Goal: Task Accomplishment & Management: Manage account settings

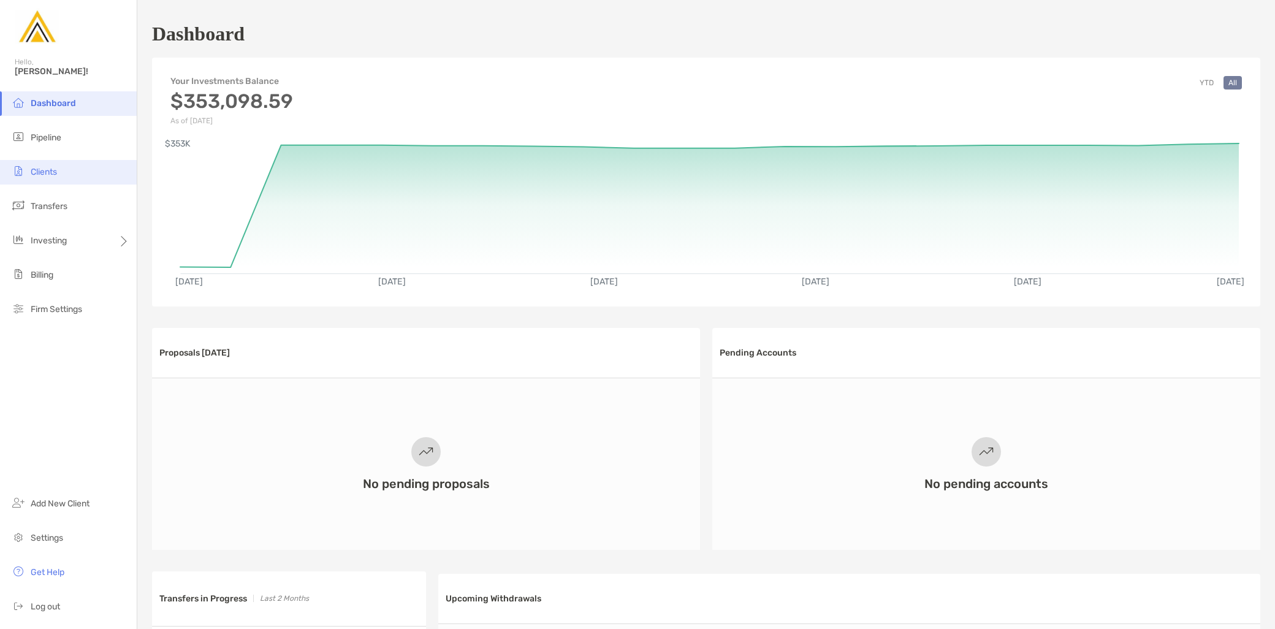
click at [53, 177] on li "Clients" at bounding box center [68, 172] width 137 height 25
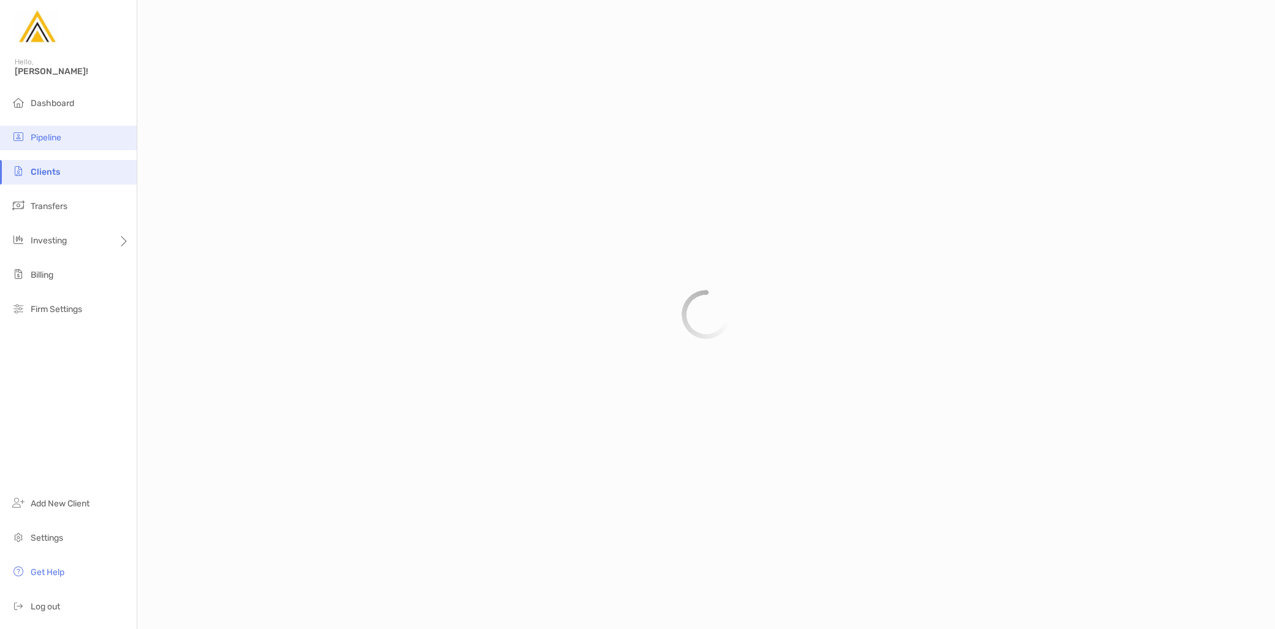
click at [58, 135] on span "Pipeline" at bounding box center [46, 137] width 31 height 10
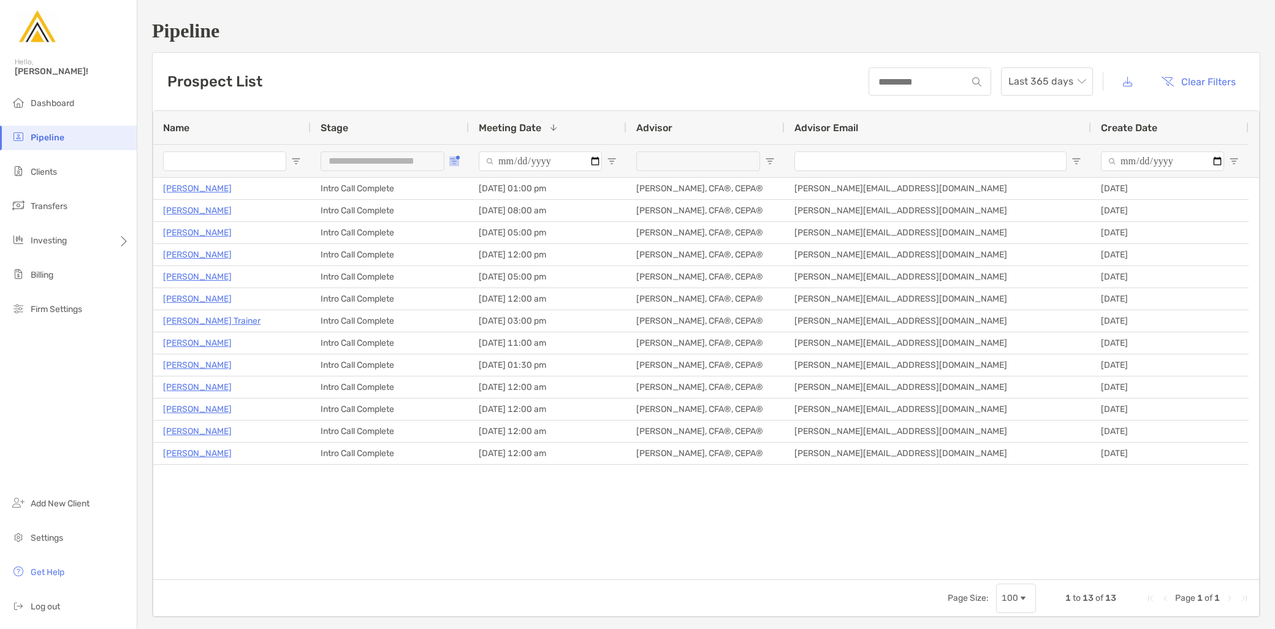
click at [454, 160] on span "Open Filter Menu" at bounding box center [454, 161] width 10 height 10
click at [464, 265] on div "Intro Call Complete" at bounding box center [517, 270] width 116 height 17
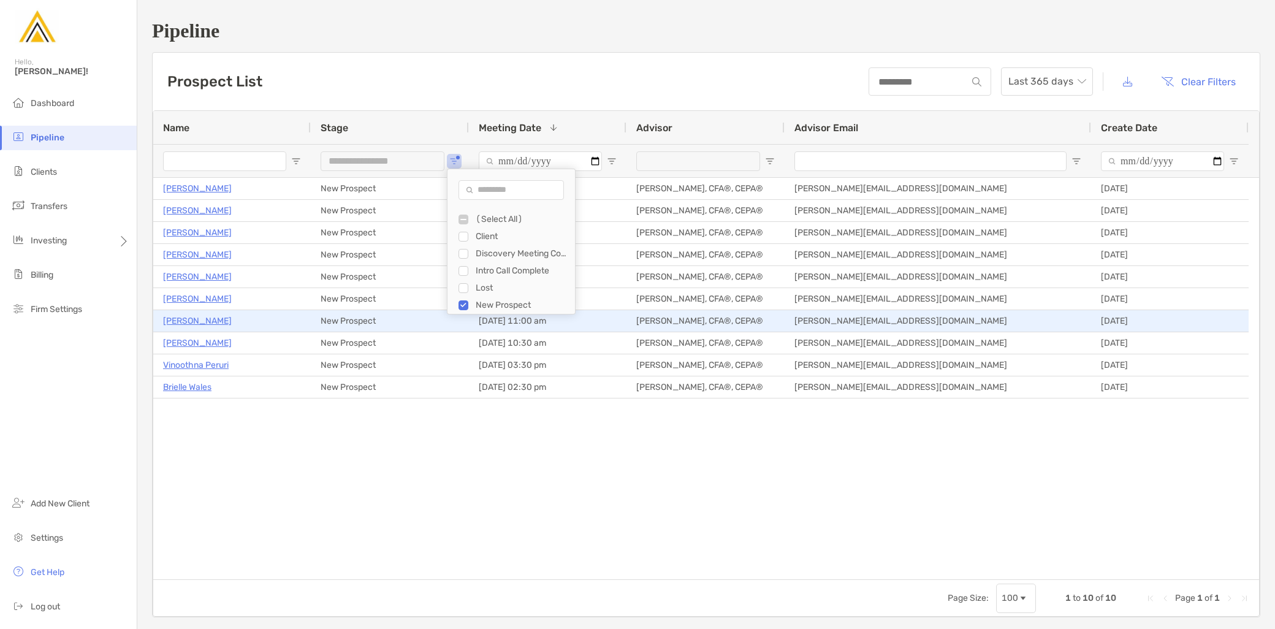
click at [199, 316] on p "Robert Kozora" at bounding box center [197, 320] width 69 height 15
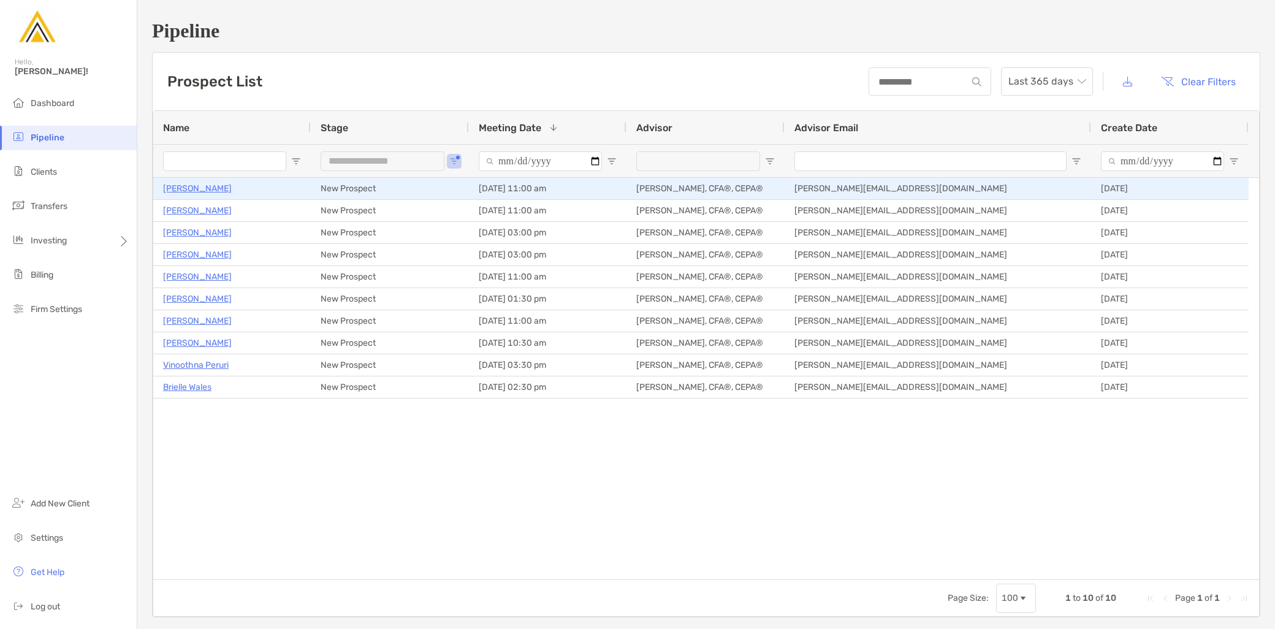
click at [203, 188] on p "Andrew Cohen" at bounding box center [197, 188] width 69 height 15
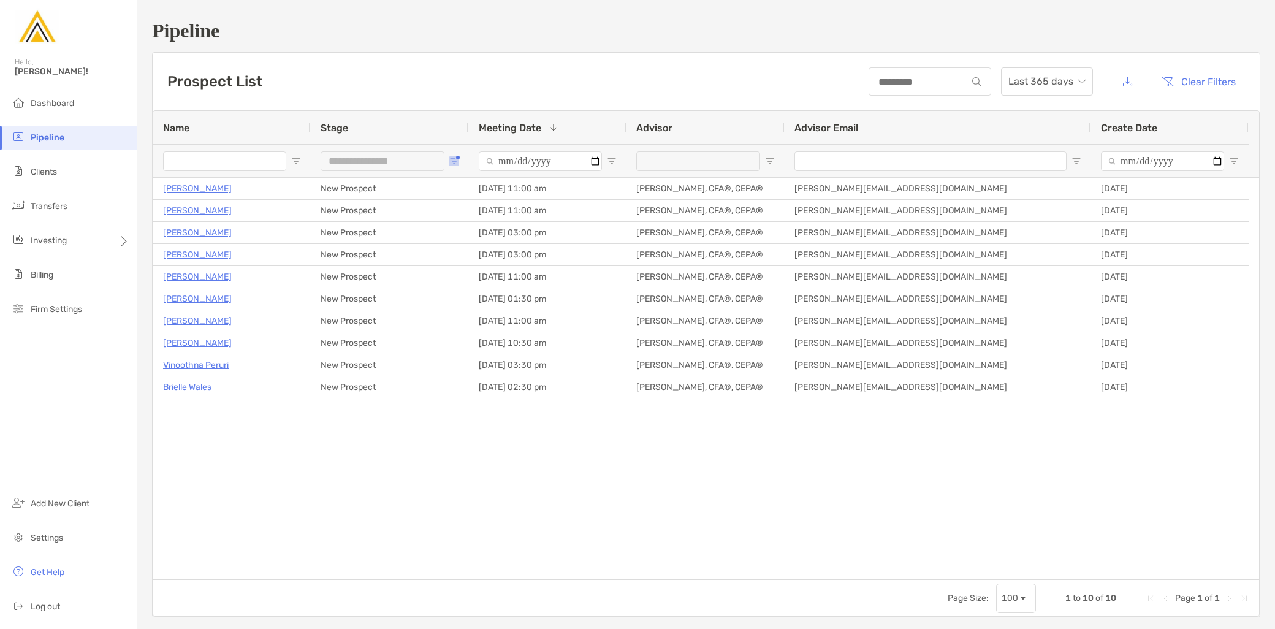
click at [457, 162] on span "Open Filter Menu" at bounding box center [454, 161] width 10 height 10
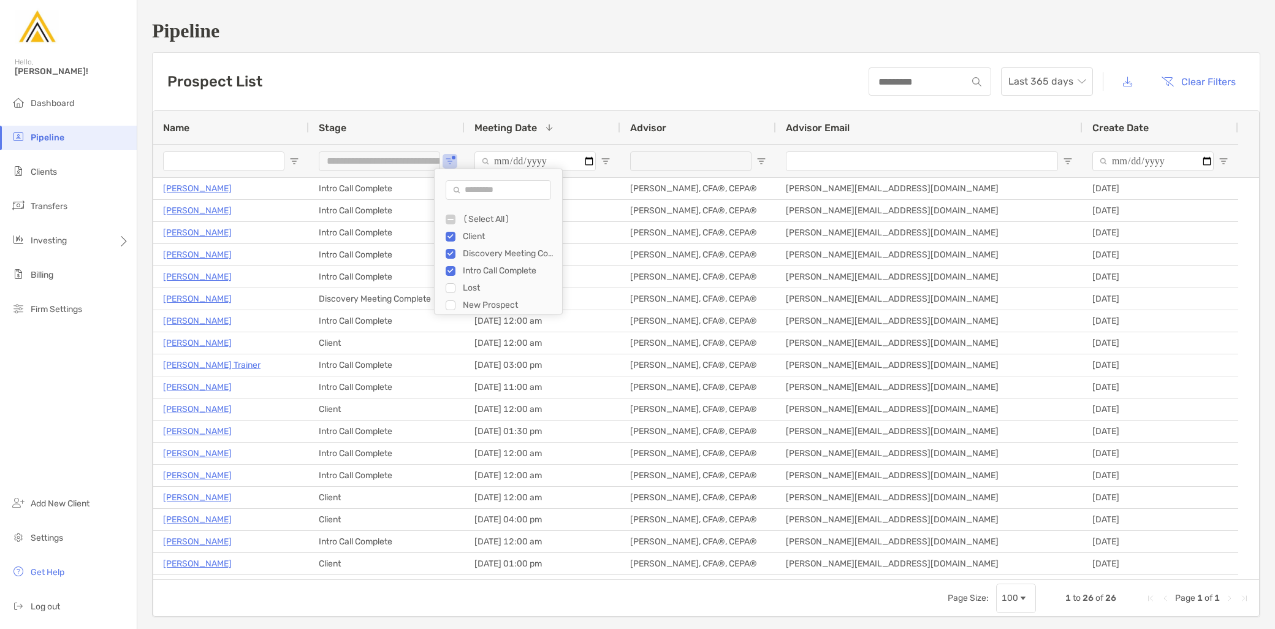
click at [677, 93] on div "Prospect List Last 365 days Clear Filters" at bounding box center [706, 82] width 1107 height 58
click at [449, 158] on span "Open Filter Menu" at bounding box center [450, 161] width 10 height 10
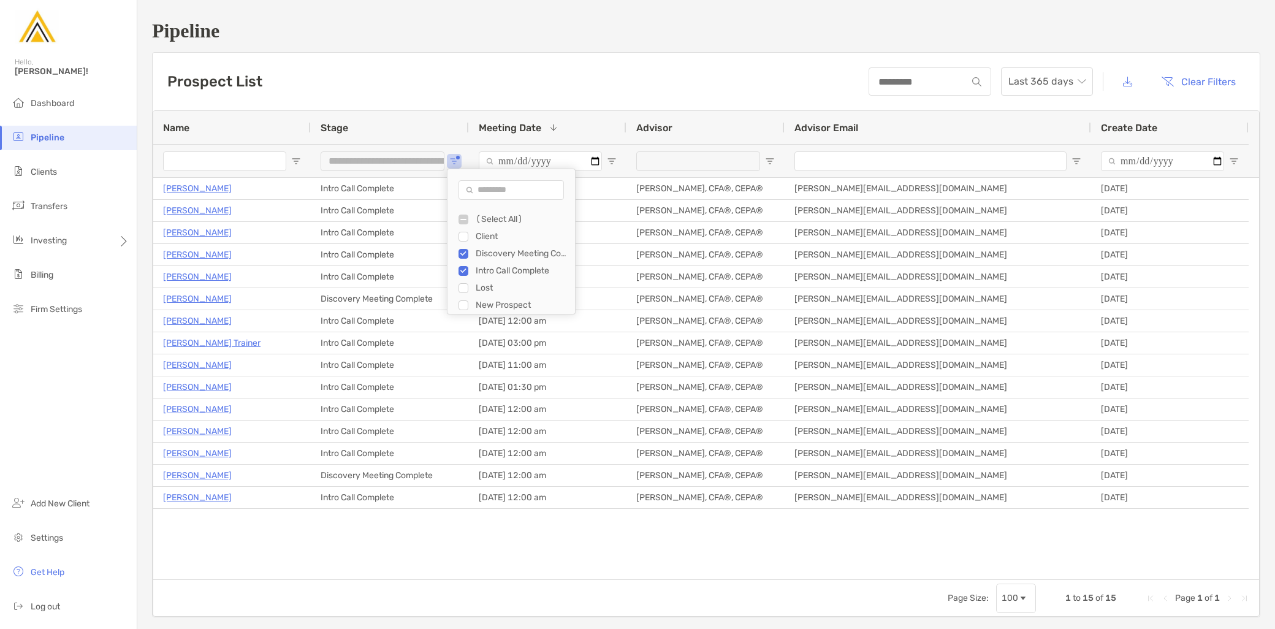
click at [457, 249] on div "Discovery Meeting Complete" at bounding box center [510, 253] width 127 height 17
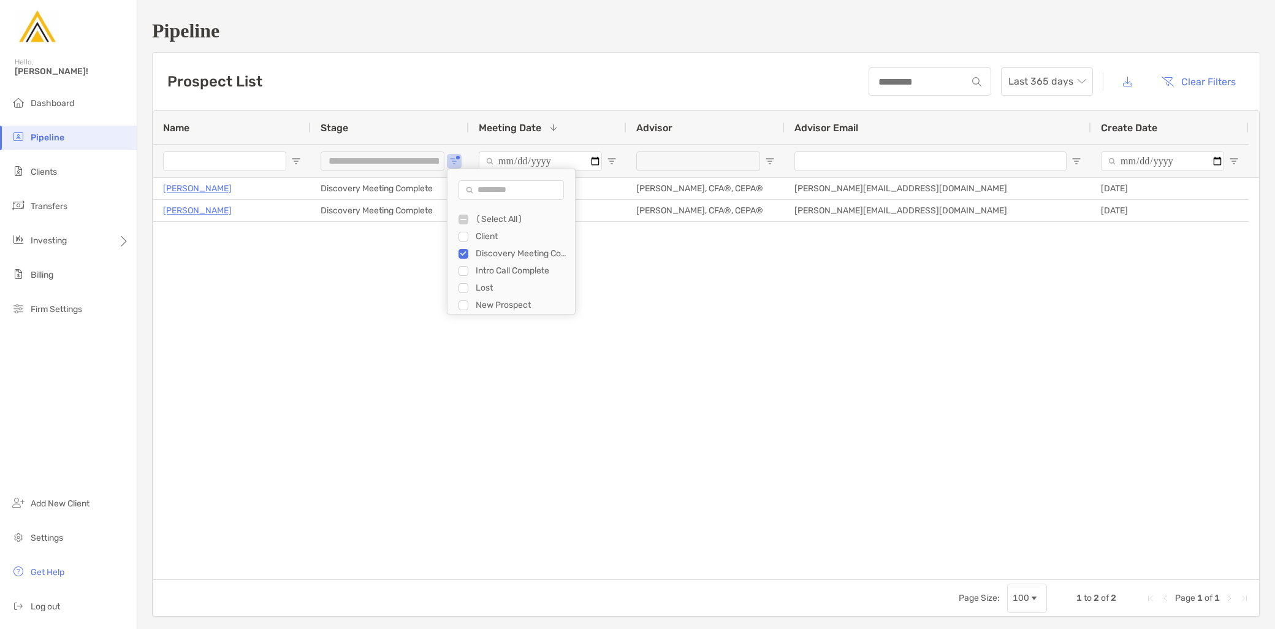
type input "**********"
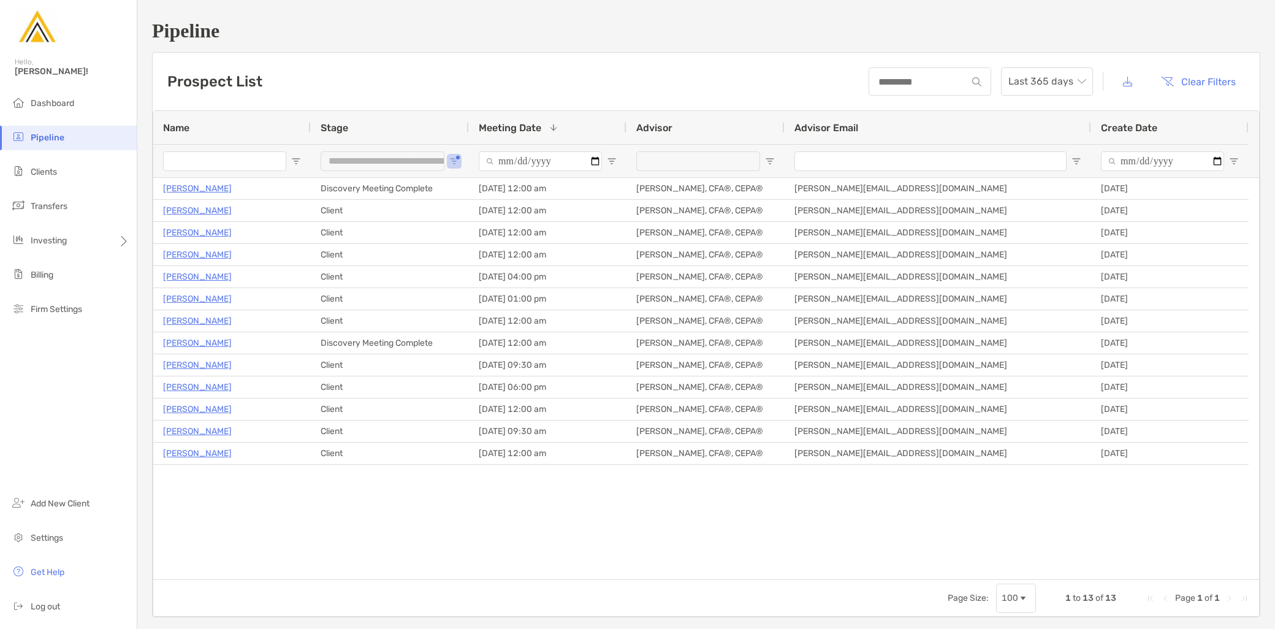
click at [590, 74] on div "Prospect List Last 365 days Clear Filters" at bounding box center [706, 82] width 1107 height 58
click at [455, 158] on button "Open Filter Menu" at bounding box center [454, 161] width 10 height 10
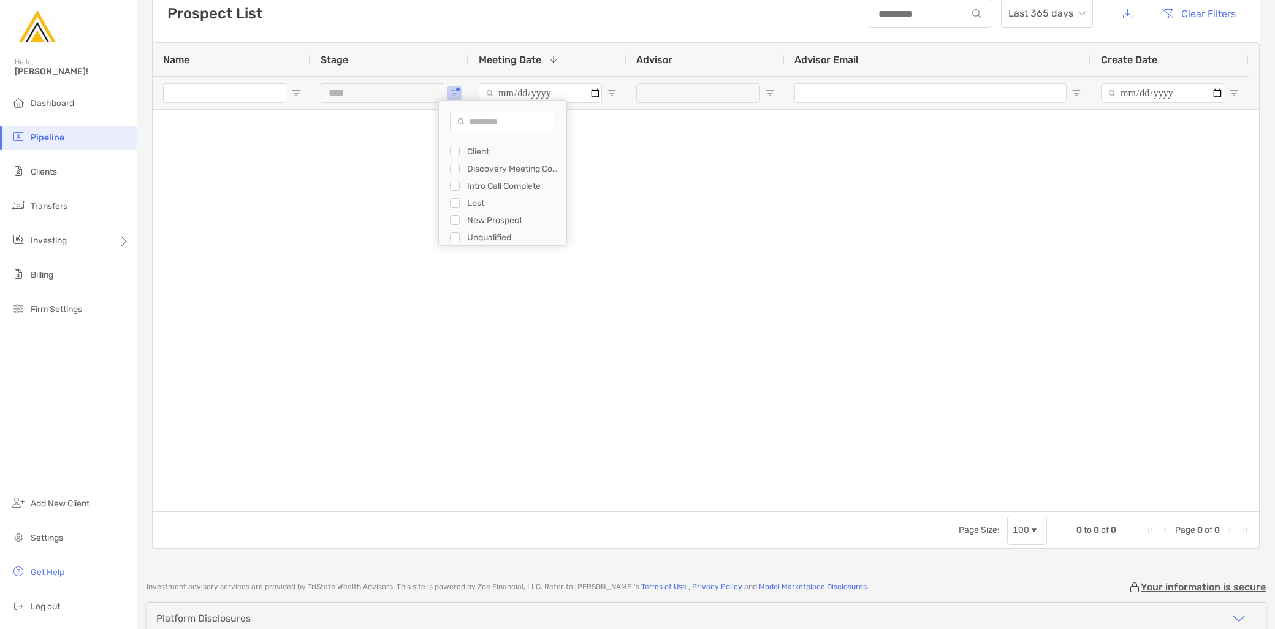
type input "**********"
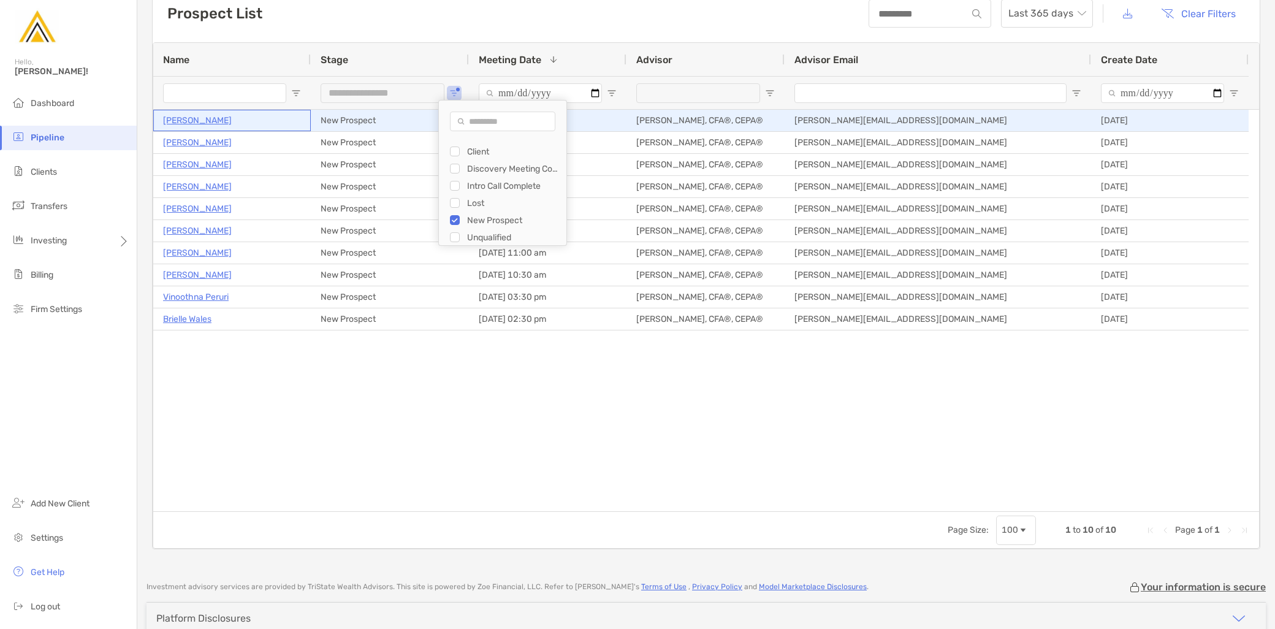
click at [196, 121] on p "Andrew Cohen" at bounding box center [197, 120] width 69 height 15
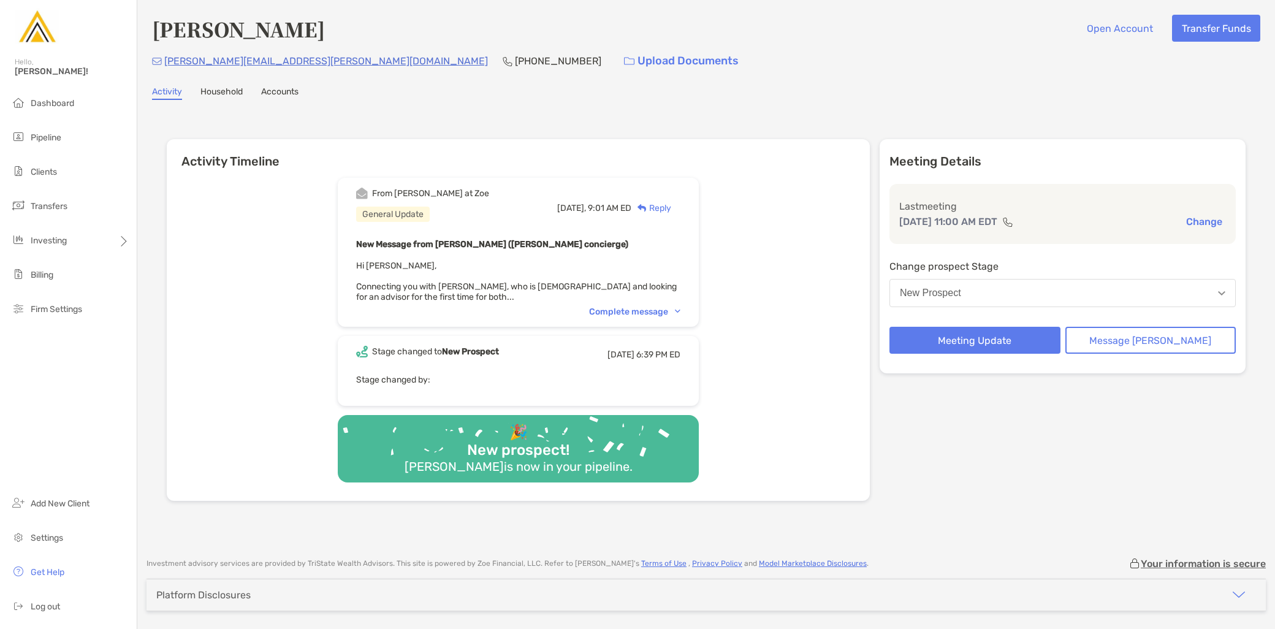
click at [1069, 287] on button "New Prospect" at bounding box center [1062, 293] width 346 height 28
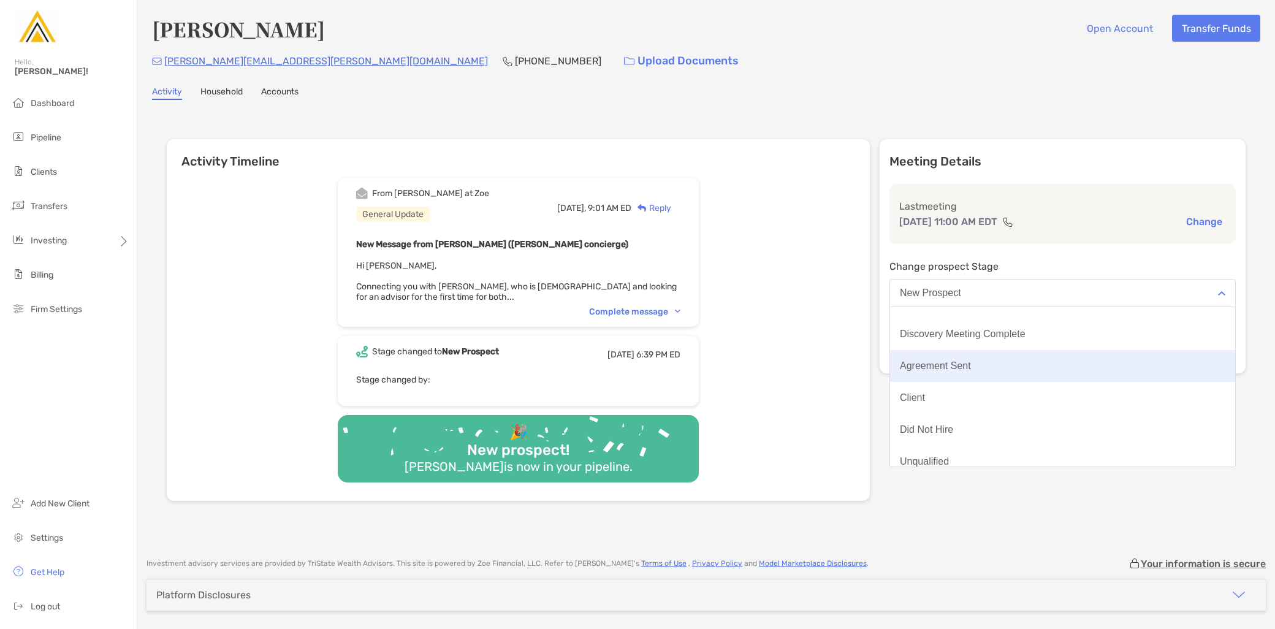
scroll to position [95, 0]
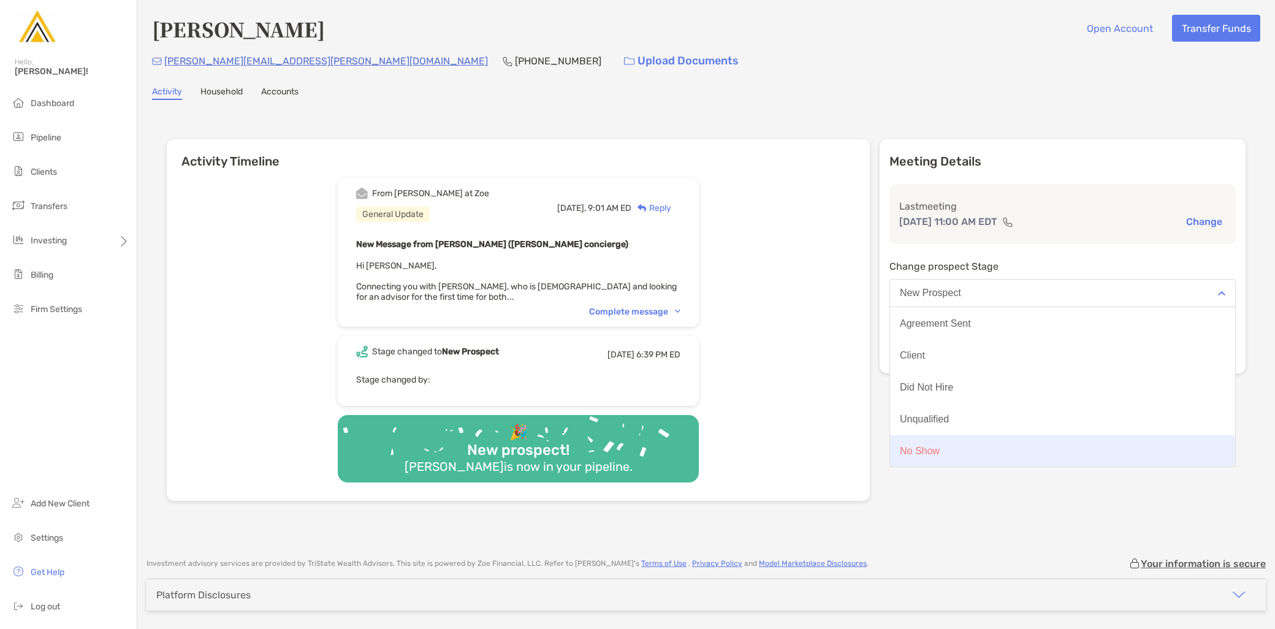
click at [1000, 452] on button "No Show" at bounding box center [1062, 451] width 345 height 32
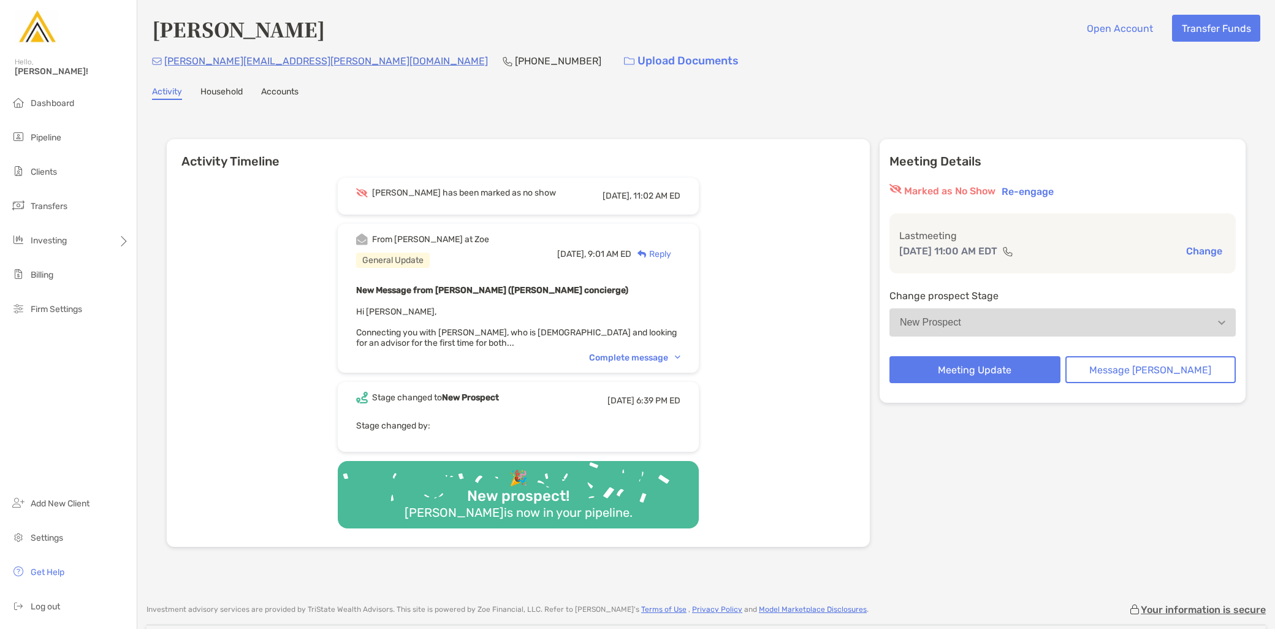
click at [652, 354] on div "Complete message" at bounding box center [634, 357] width 91 height 10
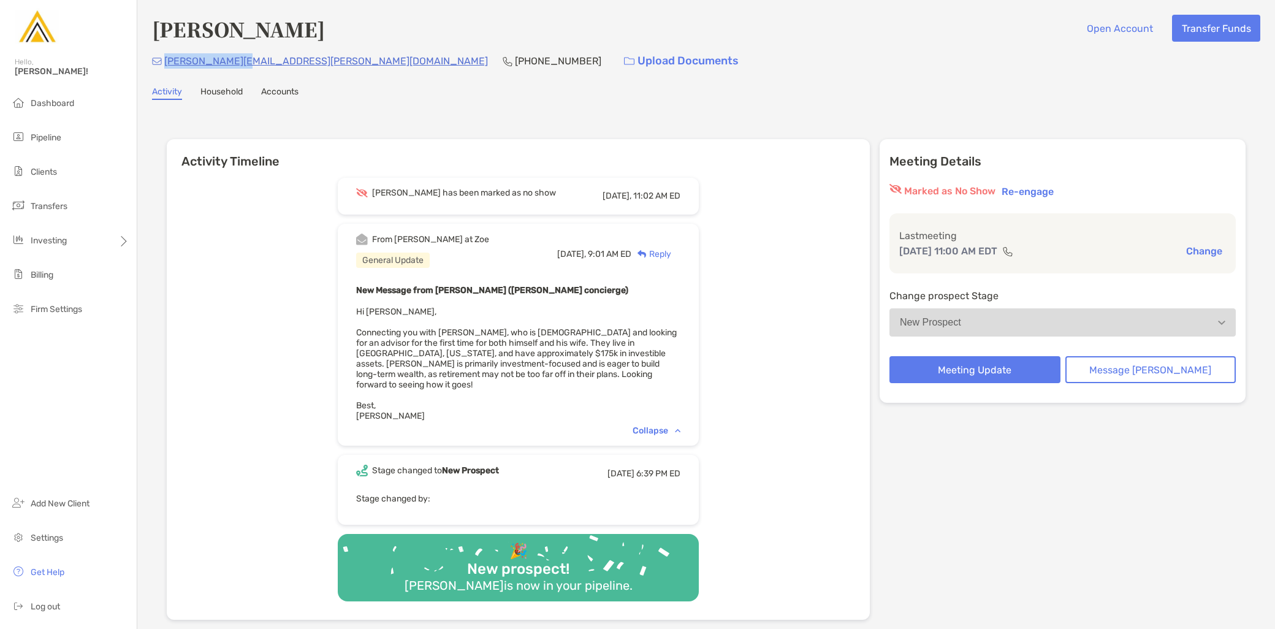
drag, startPoint x: 249, startPoint y: 59, endPoint x: 162, endPoint y: 67, distance: 88.1
click at [162, 67] on div "bobby@kozora.me (302) 249-6689 Upload Documents" at bounding box center [706, 61] width 1108 height 26
copy p "[PERSON_NAME][EMAIL_ADDRESS][PERSON_NAME][DOMAIN_NAME]"
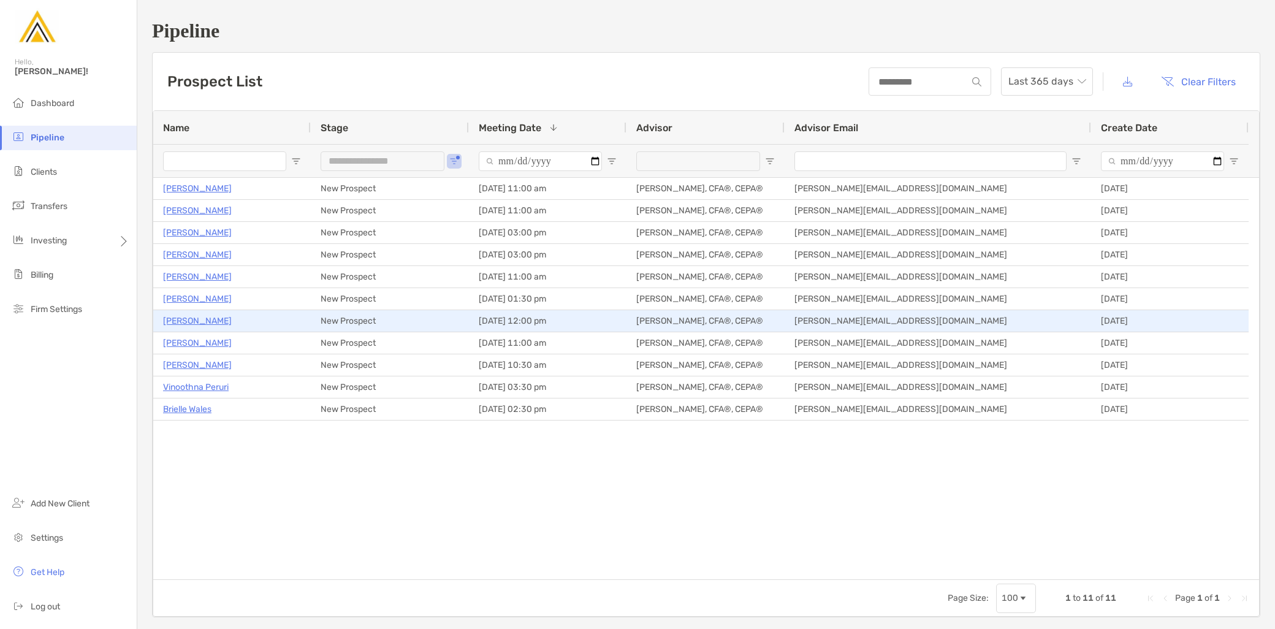
click at [202, 322] on p "[PERSON_NAME]" at bounding box center [197, 320] width 69 height 15
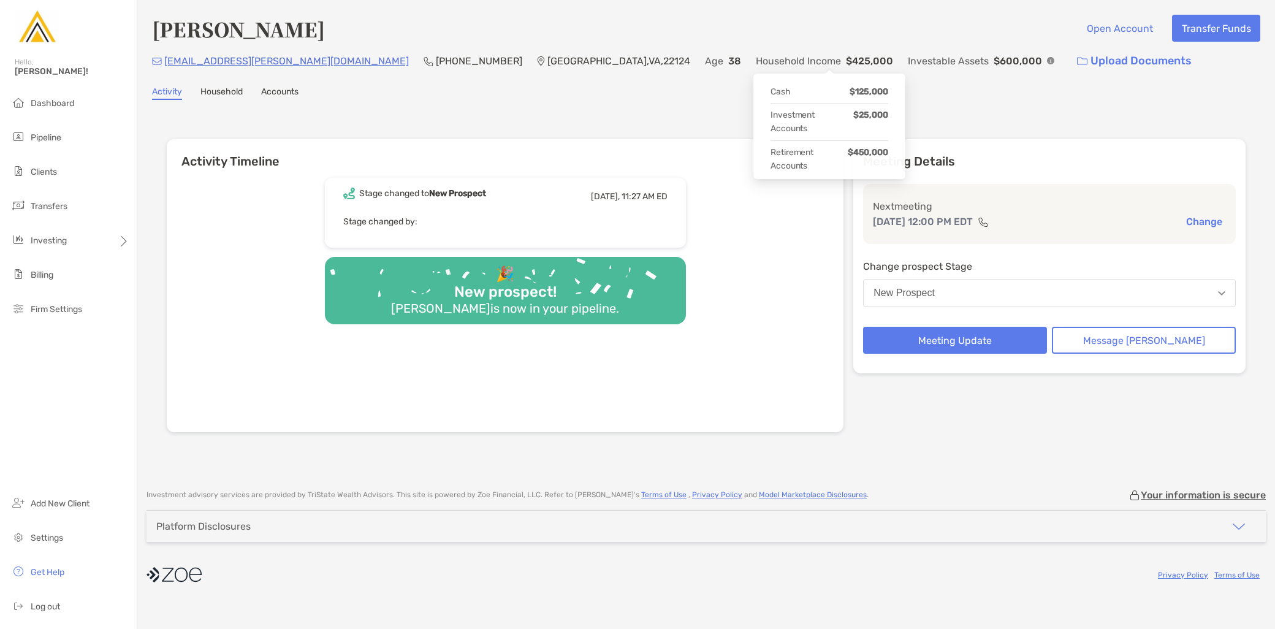
click at [690, 95] on div "Activity Household Accounts" at bounding box center [706, 92] width 1108 height 13
